Goal: Find specific page/section: Find specific page/section

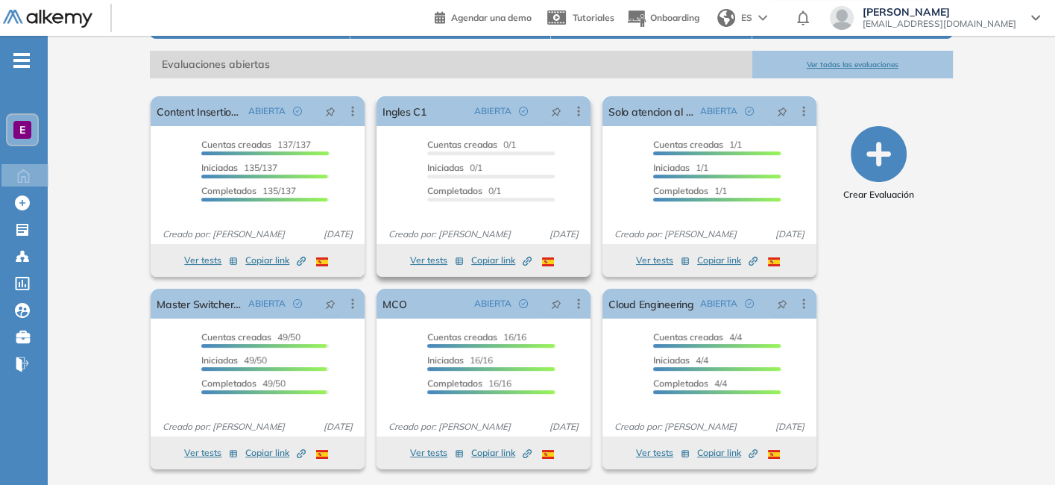
scroll to position [207, 0]
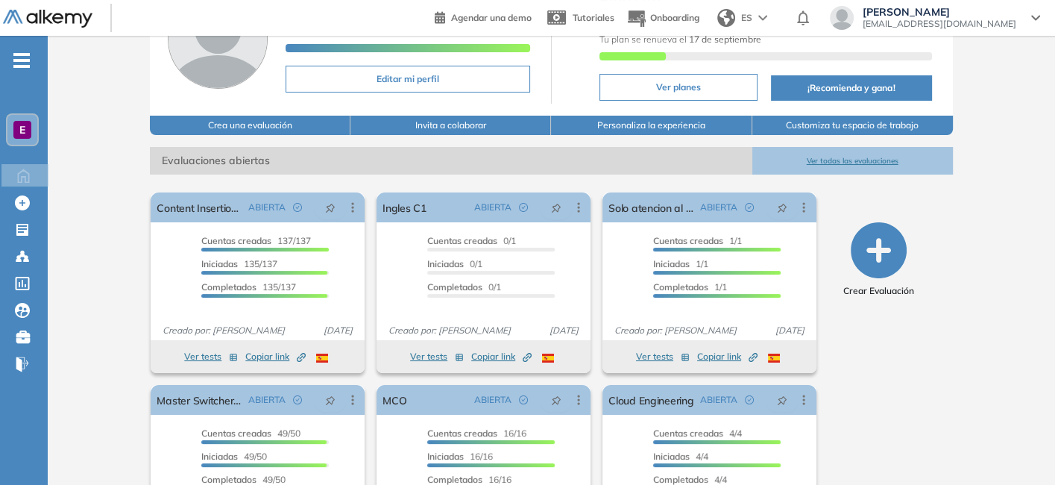
click at [802, 158] on button "Ver todas las evaluaciones" at bounding box center [852, 161] width 201 height 28
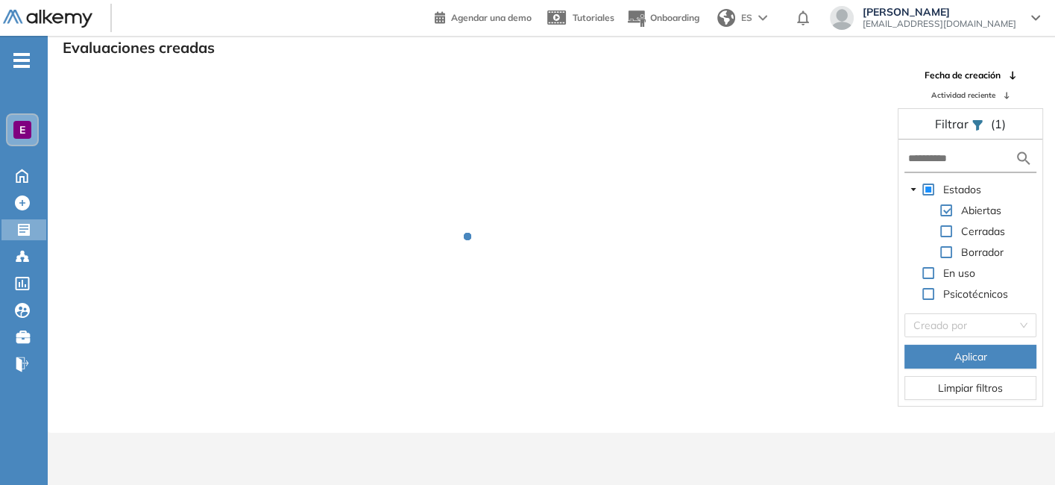
scroll to position [36, 0]
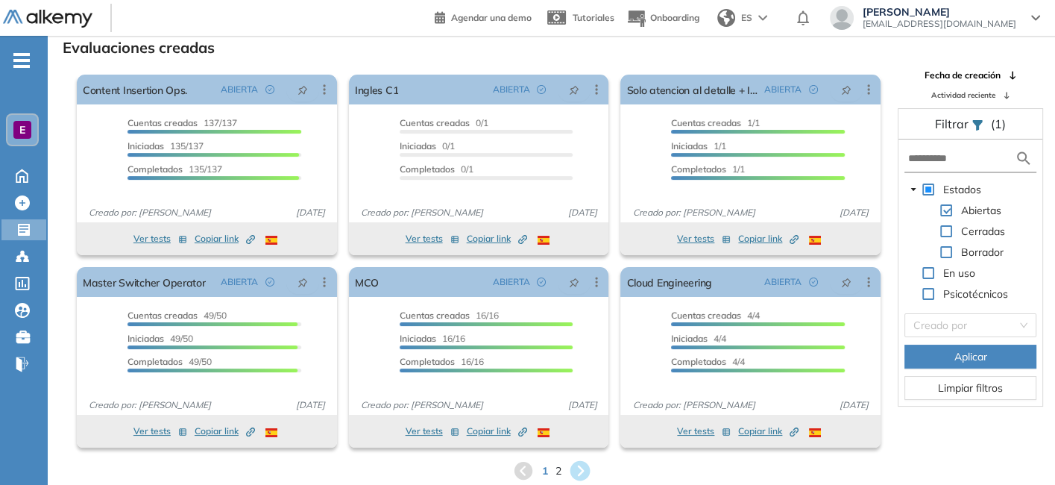
click at [581, 474] on icon at bounding box center [580, 471] width 20 height 20
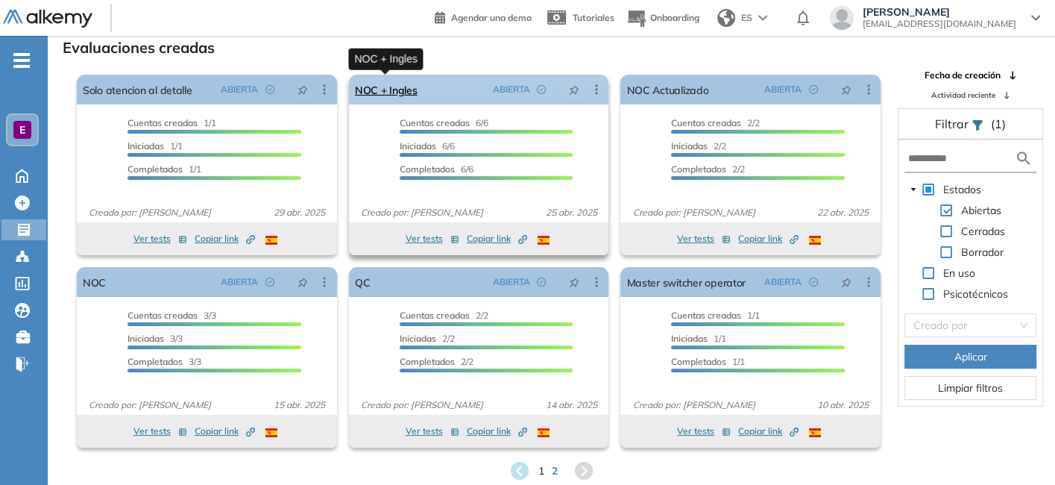
click at [398, 97] on link "NOC + Ingles" at bounding box center [386, 90] width 63 height 30
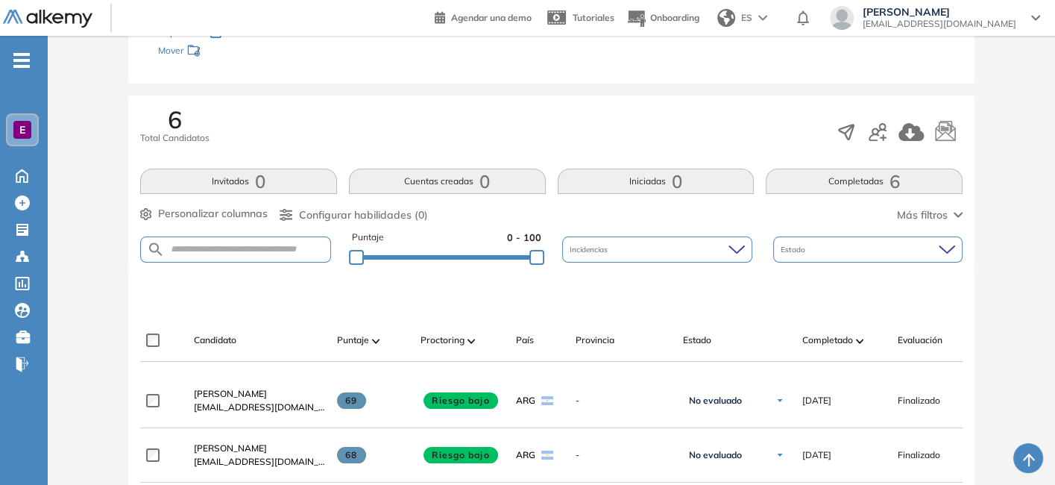
scroll to position [210, 0]
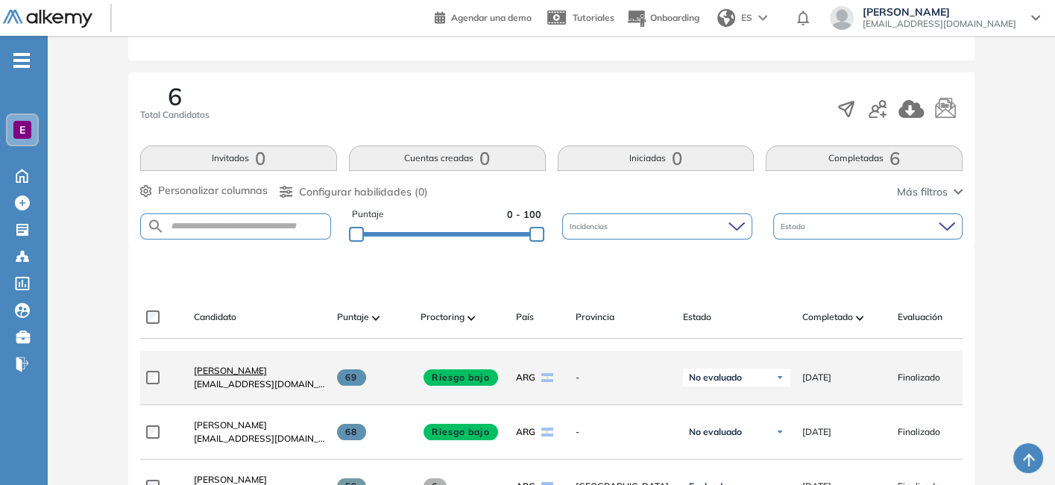
click at [240, 376] on span "[PERSON_NAME]" at bounding box center [230, 370] width 73 height 11
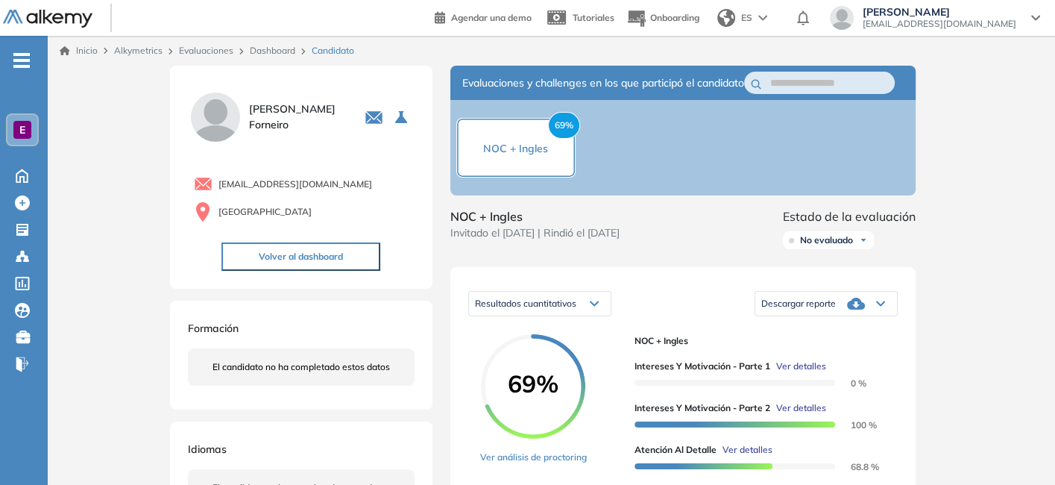
scroll to position [72, 0]
